Goal: Information Seeking & Learning: Learn about a topic

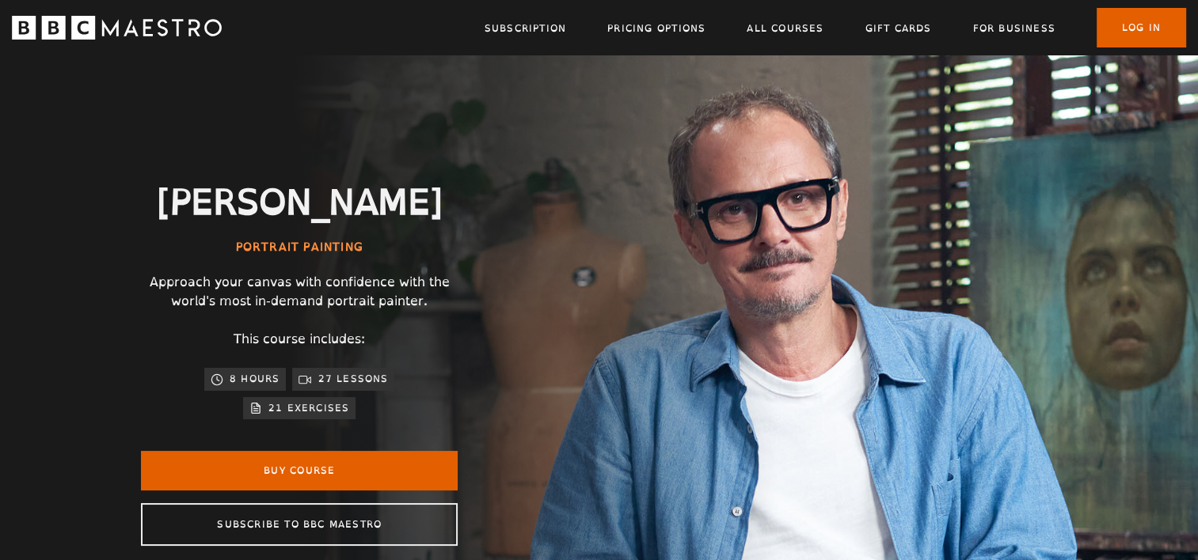
scroll to position [0, 415]
drag, startPoint x: 410, startPoint y: 209, endPoint x: 186, endPoint y: 225, distance: 224.6
click at [186, 225] on div "Jonathan Yeo Portrait Painting Approach your canvas with confidence with the wo…" at bounding box center [299, 363] width 507 height 617
copy h2 "[PERSON_NAME]"
